Goal: Task Accomplishment & Management: Complete application form

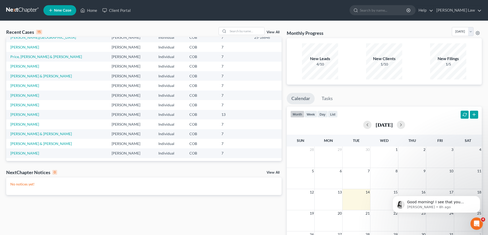
scroll to position [26, 0]
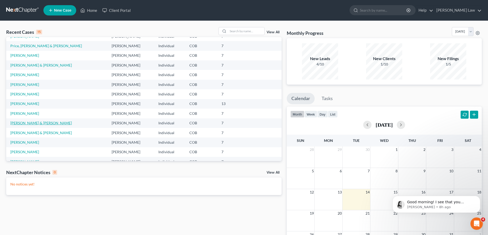
click at [36, 123] on link "[PERSON_NAME] & [PERSON_NAME]" at bounding box center [41, 123] width 62 height 4
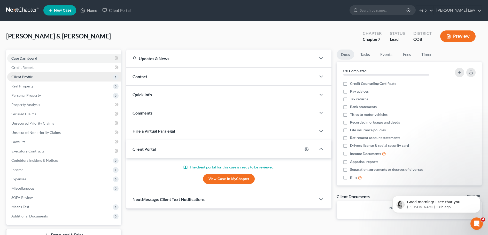
click at [25, 77] on span "Client Profile" at bounding box center [21, 77] width 21 height 4
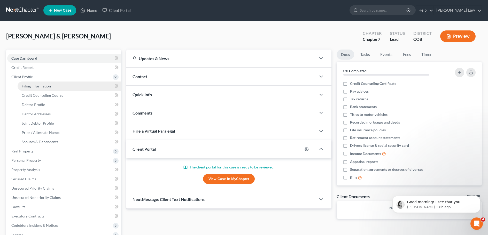
click at [31, 86] on span "Filing Information" at bounding box center [36, 86] width 29 height 4
select select "1"
select select "0"
select select "5"
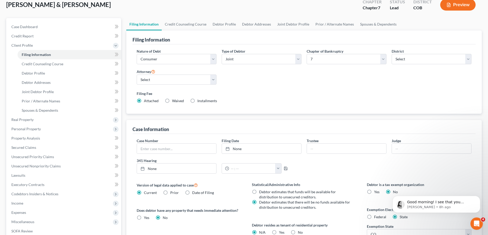
scroll to position [52, 0]
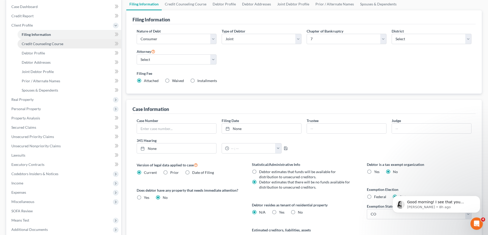
click at [40, 43] on span "Credit Counseling Course" at bounding box center [43, 44] width 42 height 4
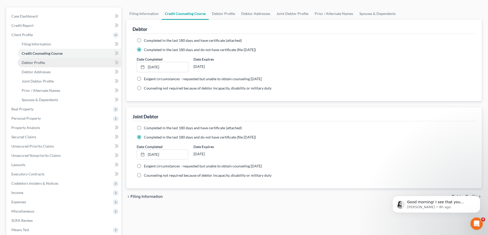
scroll to position [52, 0]
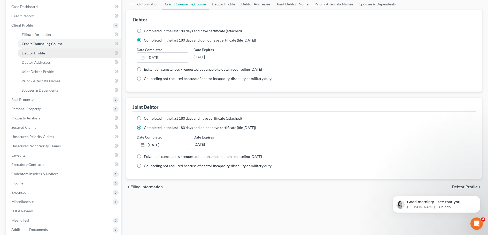
click at [35, 53] on span "Debtor Profile" at bounding box center [33, 53] width 23 height 4
select select "1"
select select "3"
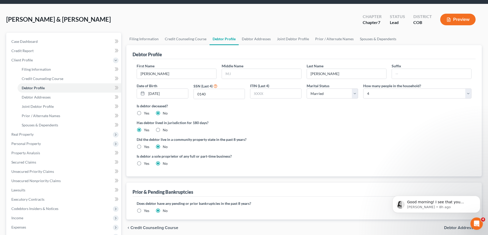
scroll to position [26, 0]
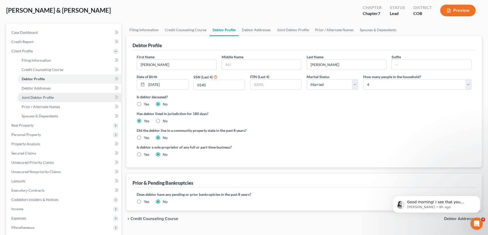
click at [38, 98] on span "Joint Debtor Profile" at bounding box center [38, 97] width 32 height 4
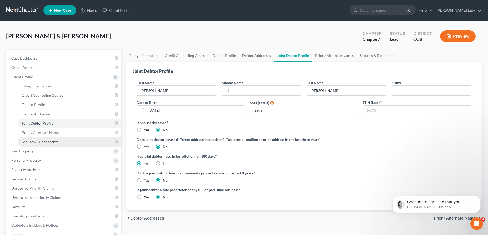
click at [43, 144] on span "Spouses & Dependents" at bounding box center [40, 142] width 36 height 4
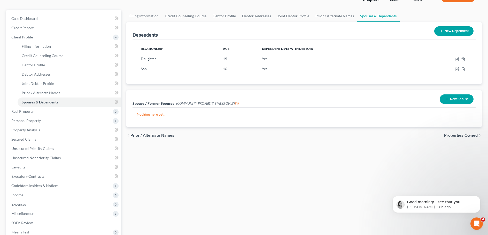
scroll to position [52, 0]
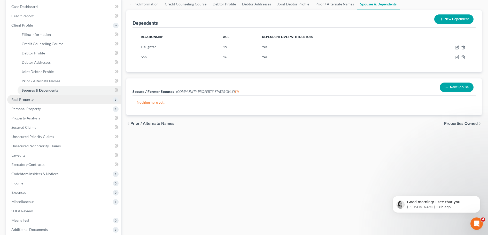
click at [24, 99] on span "Real Property" at bounding box center [22, 99] width 22 height 4
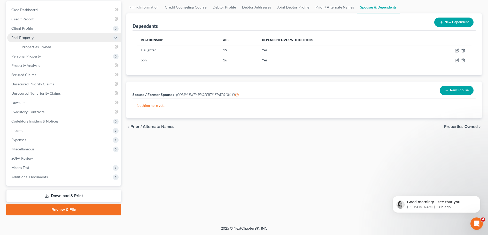
scroll to position [49, 0]
click at [40, 48] on span "Properties Owned" at bounding box center [36, 47] width 29 height 4
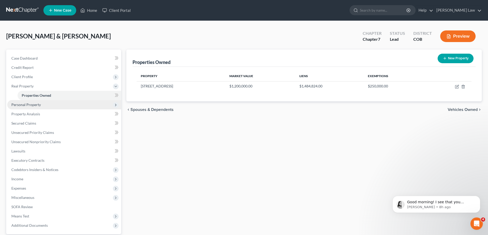
click at [28, 105] on span "Personal Property" at bounding box center [25, 105] width 29 height 4
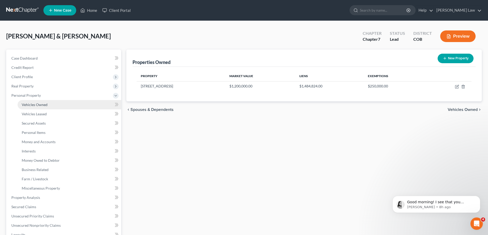
click at [34, 106] on span "Vehicles Owned" at bounding box center [35, 105] width 26 height 4
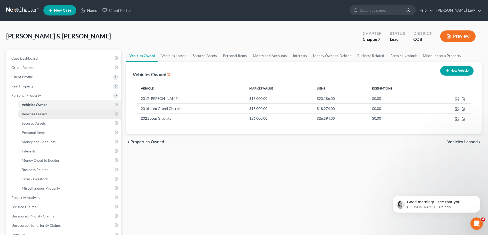
click at [38, 115] on span "Vehicles Leased" at bounding box center [34, 114] width 25 height 4
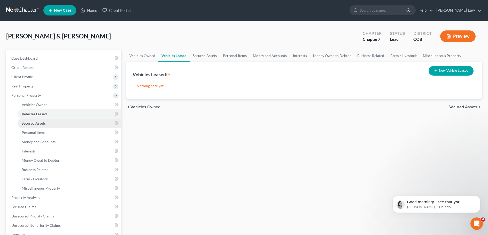
click at [37, 124] on span "Secured Assets" at bounding box center [34, 123] width 24 height 4
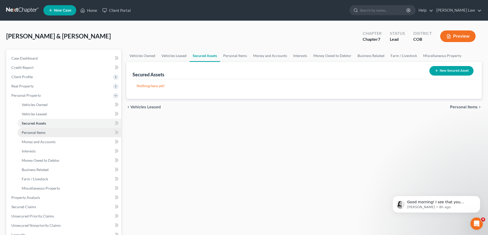
click at [39, 132] on span "Personal Items" at bounding box center [34, 133] width 24 height 4
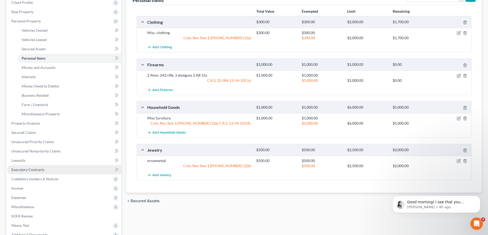
scroll to position [78, 0]
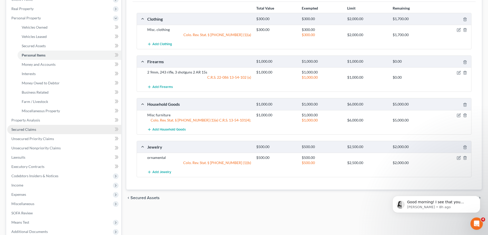
click at [24, 129] on span "Secured Claims" at bounding box center [23, 129] width 25 height 4
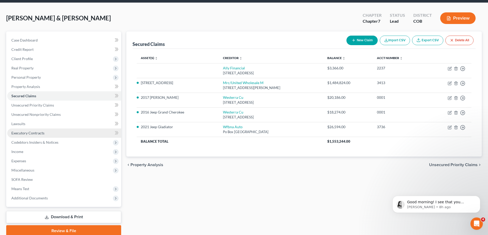
scroll to position [26, 0]
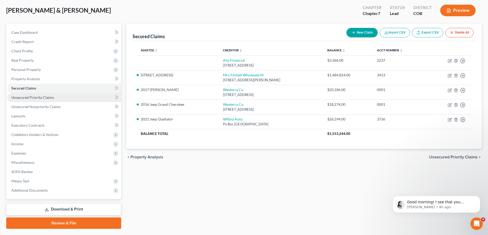
click at [23, 98] on span "Unsecured Priority Claims" at bounding box center [32, 97] width 43 height 4
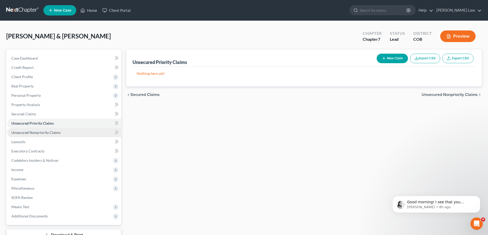
click at [31, 134] on span "Unsecured Nonpriority Claims" at bounding box center [35, 133] width 49 height 4
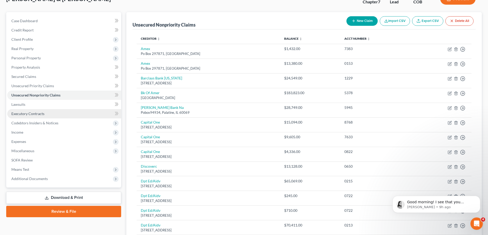
scroll to position [52, 0]
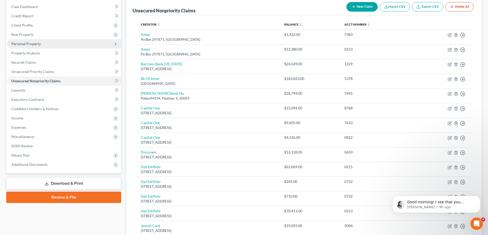
click at [34, 44] on span "Personal Property" at bounding box center [25, 44] width 29 height 4
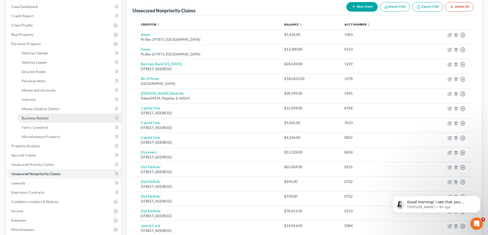
click at [43, 117] on span "Business Related" at bounding box center [35, 118] width 27 height 4
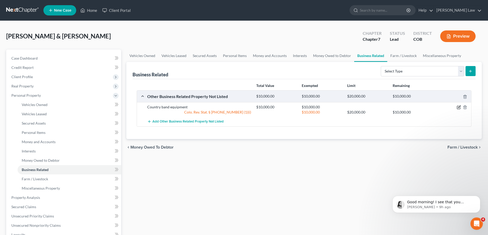
click at [459, 108] on icon "button" at bounding box center [459, 107] width 2 height 2
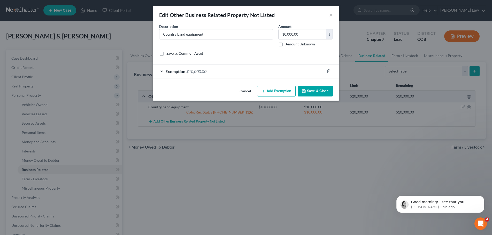
click at [273, 93] on button "Add Exemption" at bounding box center [276, 91] width 39 height 11
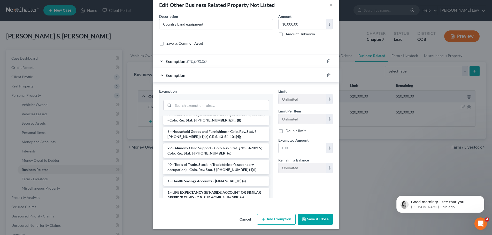
scroll to position [387, 0]
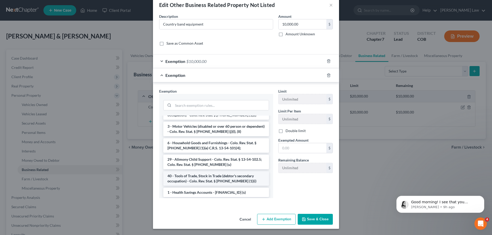
click at [205, 175] on li "40 - Tools of Trade, Stock in Trade (debtor's secondary occupation) - Colo. Rev…" at bounding box center [216, 179] width 106 height 14
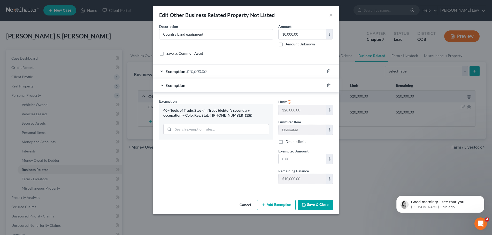
scroll to position [0, 0]
drag, startPoint x: 330, startPoint y: 17, endPoint x: 329, endPoint y: 28, distance: 11.1
click at [330, 17] on button "×" at bounding box center [331, 15] width 4 height 6
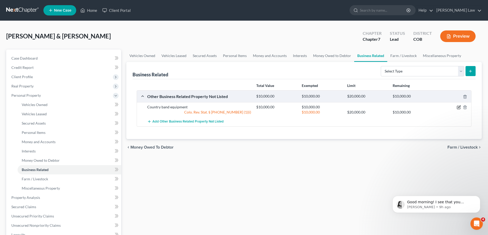
click at [459, 108] on icon "button" at bounding box center [459, 107] width 2 height 2
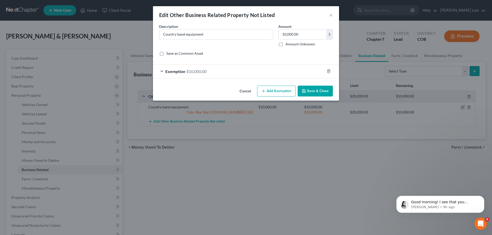
click at [272, 94] on button "Add Exemption" at bounding box center [276, 91] width 39 height 11
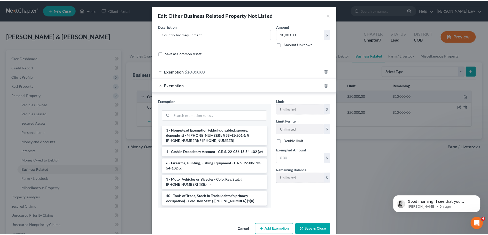
scroll to position [336, 0]
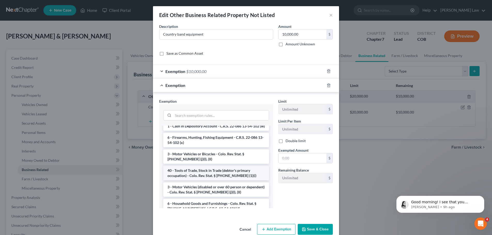
click at [198, 169] on li "40 - Tools of Trade, Stock in Trade (debtor's primary occupation) - Colo. Rev. …" at bounding box center [216, 173] width 106 height 14
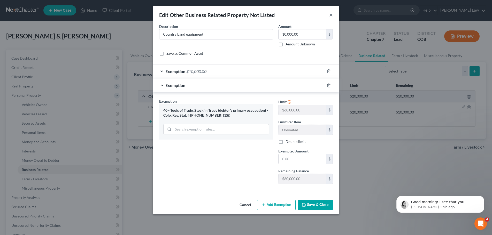
click at [331, 16] on button "×" at bounding box center [331, 15] width 4 height 6
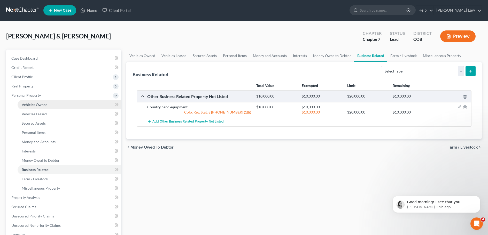
click at [40, 106] on span "Vehicles Owned" at bounding box center [35, 105] width 26 height 4
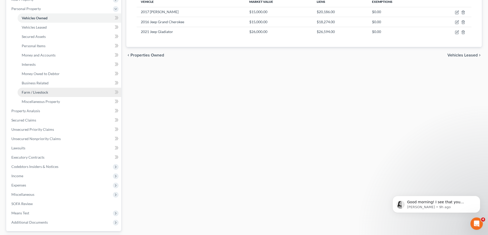
scroll to position [103, 0]
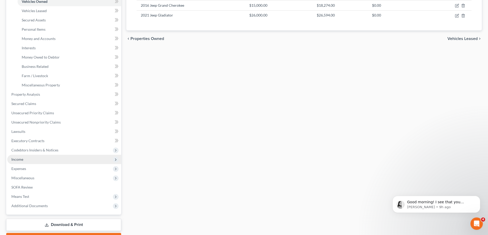
click at [27, 161] on span "Income" at bounding box center [64, 159] width 114 height 9
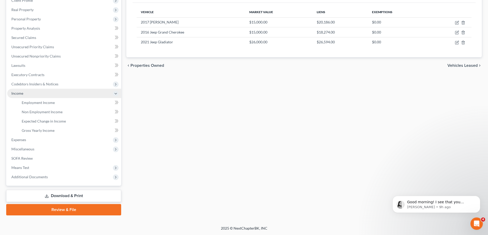
scroll to position [76, 0]
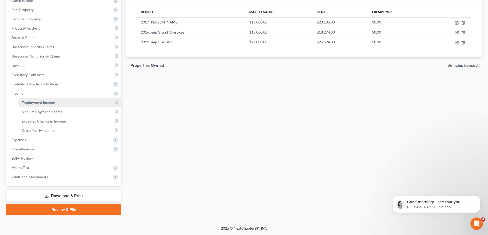
click at [40, 102] on span "Employment Income" at bounding box center [38, 103] width 33 height 4
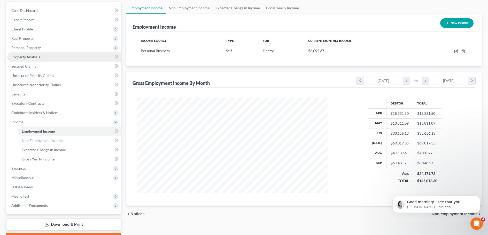
scroll to position [52, 0]
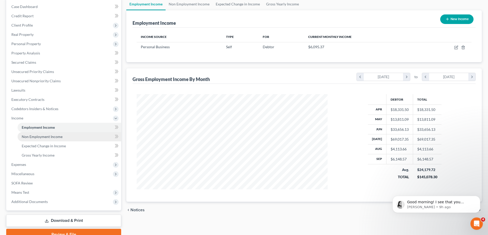
click at [58, 136] on span "Non Employment Income" at bounding box center [42, 137] width 41 height 4
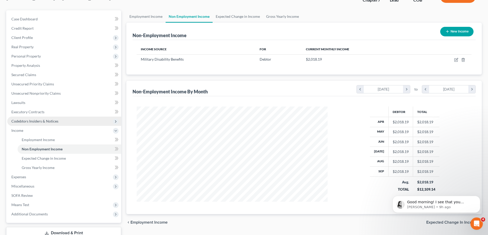
scroll to position [52, 0]
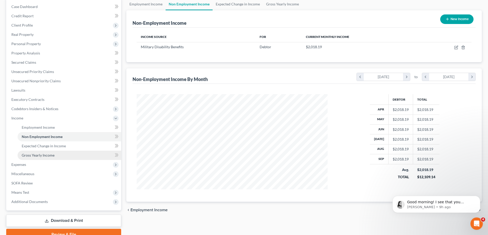
click at [39, 157] on span "Gross Yearly Income" at bounding box center [38, 155] width 33 height 4
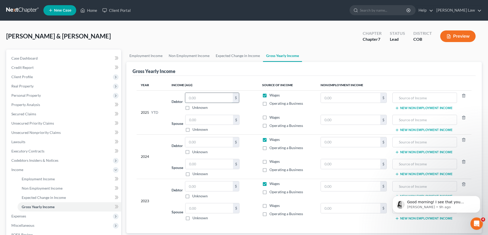
click at [193, 100] on input "text" at bounding box center [209, 98] width 48 height 10
type input "81,473"
drag, startPoint x: 192, startPoint y: 142, endPoint x: 199, endPoint y: 139, distance: 7.4
click at [192, 142] on input "text" at bounding box center [209, 142] width 48 height 10
type input "81,473"
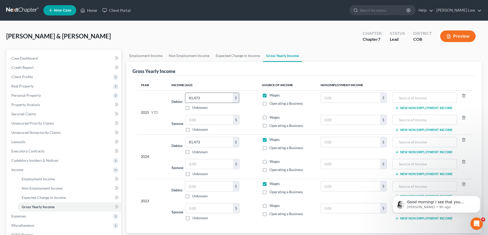
click at [208, 99] on input "81,473" at bounding box center [209, 98] width 48 height 10
click at [34, 178] on span "Employment Income" at bounding box center [38, 179] width 33 height 4
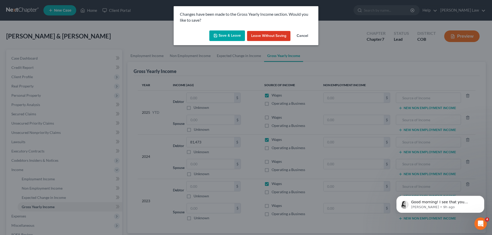
click at [226, 37] on button "Save & Leave" at bounding box center [227, 35] width 36 height 11
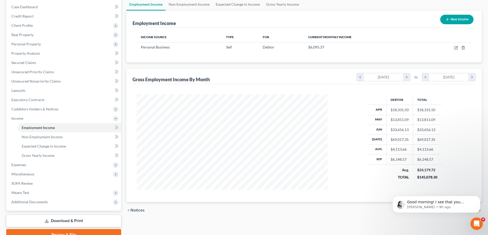
scroll to position [52, 0]
click at [44, 157] on span "Gross Yearly Income" at bounding box center [38, 155] width 33 height 4
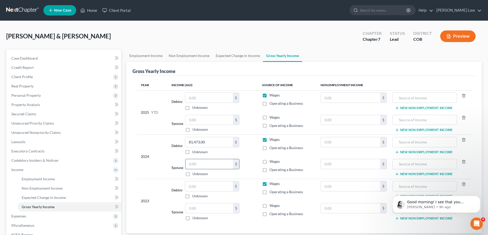
click at [191, 164] on input "text" at bounding box center [210, 164] width 48 height 10
type input "00"
click at [196, 187] on input "text" at bounding box center [209, 187] width 48 height 10
drag, startPoint x: 198, startPoint y: 185, endPoint x: 201, endPoint y: 185, distance: 2.8
click at [198, 185] on input "text" at bounding box center [209, 187] width 48 height 10
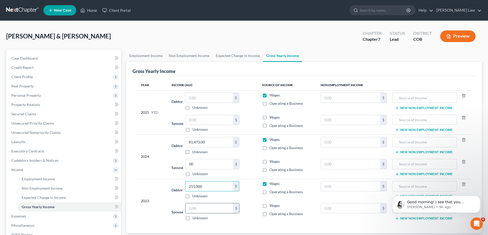
type input "215,000"
click at [190, 210] on input "text" at bounding box center [210, 209] width 48 height 10
type input "00"
click at [30, 179] on span "Employment Income" at bounding box center [38, 179] width 33 height 4
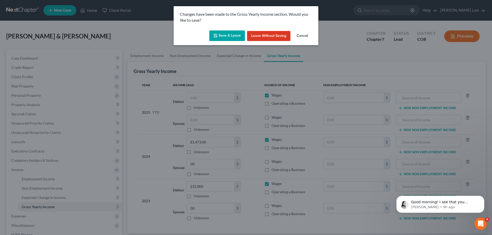
drag, startPoint x: 229, startPoint y: 36, endPoint x: 162, endPoint y: 62, distance: 72.5
click at [229, 36] on button "Save & Leave" at bounding box center [227, 35] width 36 height 11
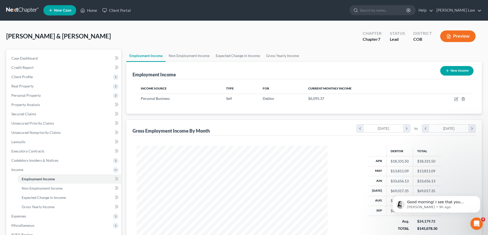
scroll to position [95, 201]
click at [361, 130] on icon "chevron_left" at bounding box center [360, 129] width 7 height 8
click at [358, 129] on icon "chevron_left" at bounding box center [360, 129] width 7 height 8
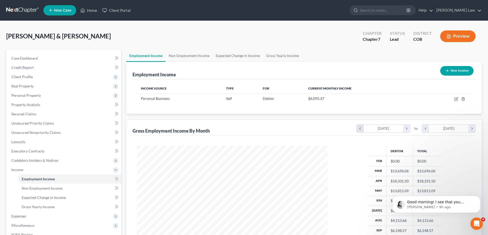
click at [358, 129] on icon "chevron_left" at bounding box center [360, 129] width 7 height 8
click at [472, 130] on icon "chevron_right" at bounding box center [472, 129] width 7 height 8
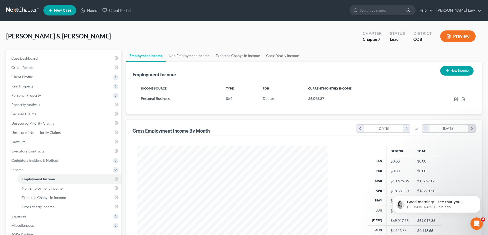
scroll to position [142, 201]
